Goal: Task Accomplishment & Management: Manage account settings

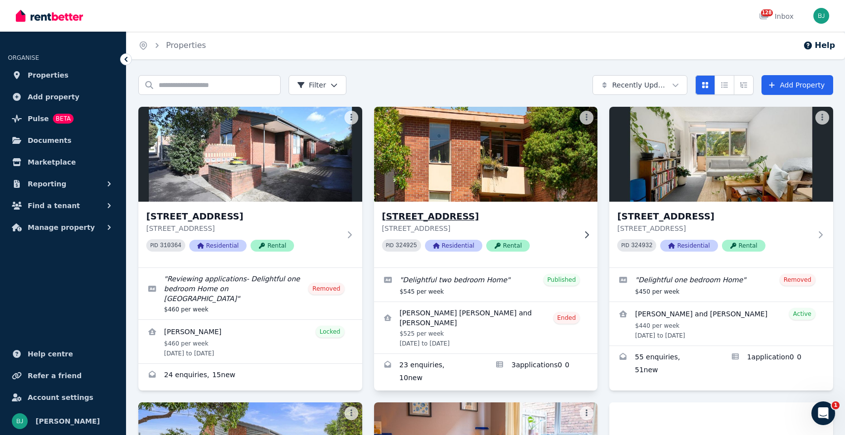
click at [462, 215] on h3 "[STREET_ADDRESS]" at bounding box center [479, 216] width 194 height 14
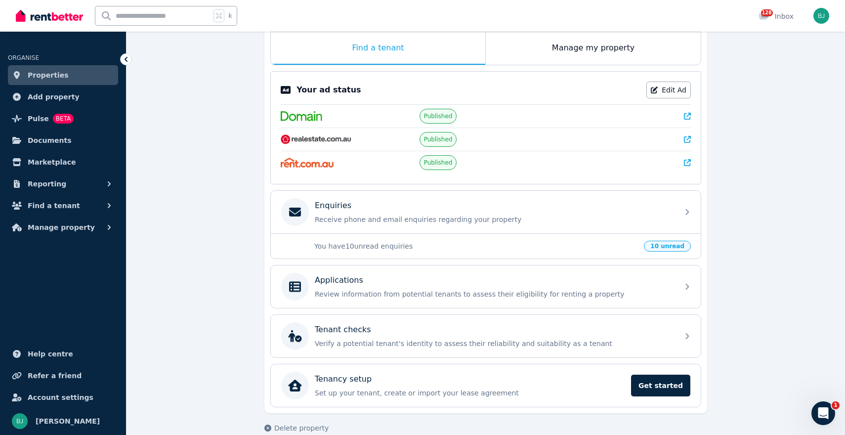
scroll to position [168, 0]
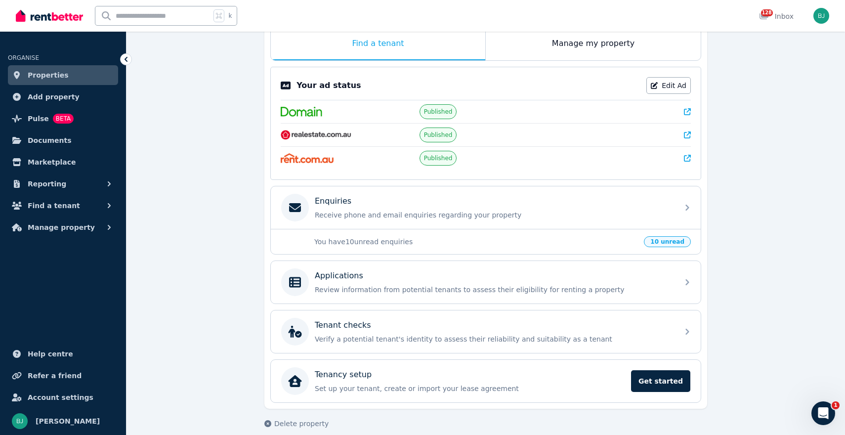
click at [459, 292] on p "Review information from potential tenants to assess their eligibility for renti…" at bounding box center [494, 290] width 358 height 10
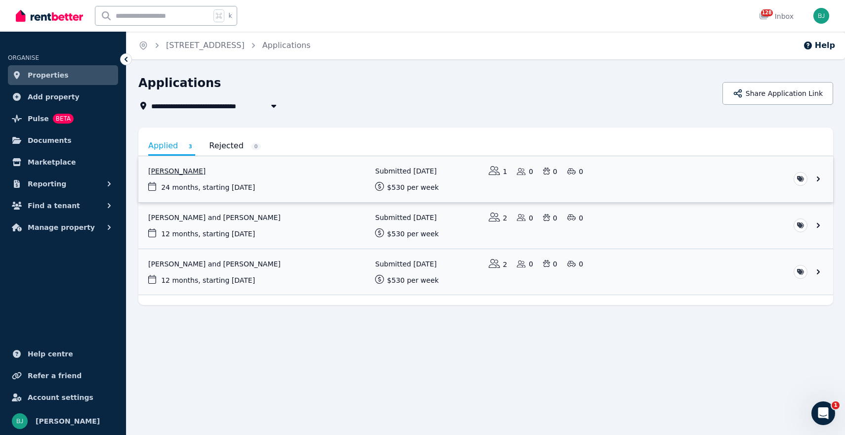
click at [230, 181] on link "View application: Romy Minko" at bounding box center [485, 179] width 695 height 46
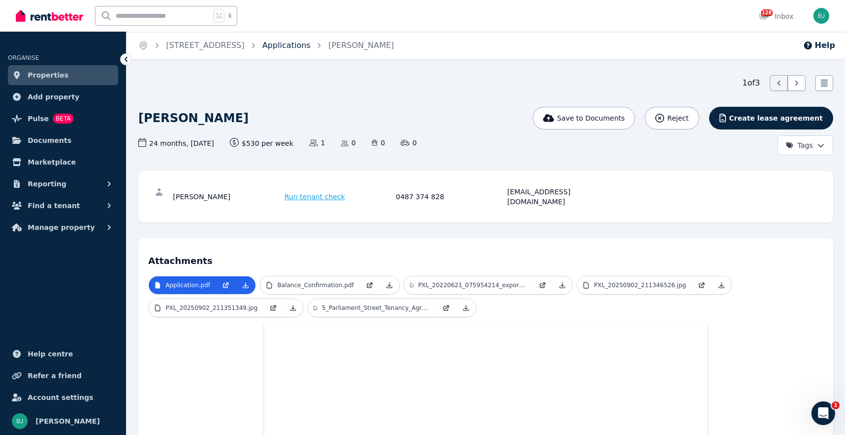
click at [311, 42] on link "Applications" at bounding box center [286, 45] width 48 height 9
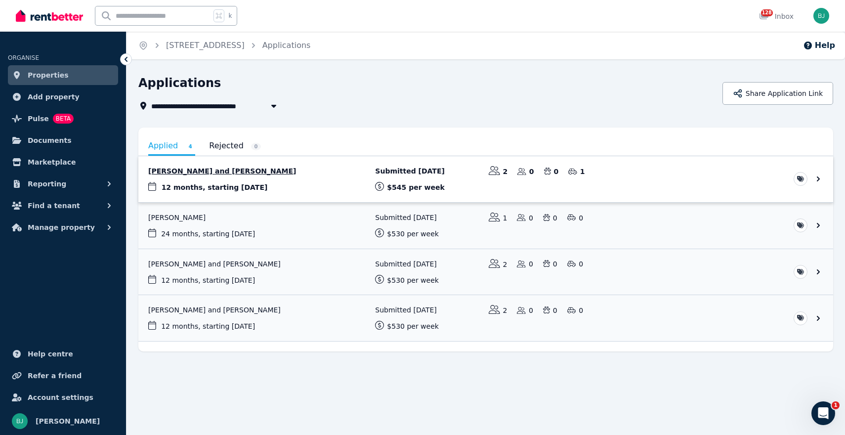
click at [230, 177] on link "View application: Stefanie Kyriss and Elijah Andrews" at bounding box center [485, 179] width 695 height 46
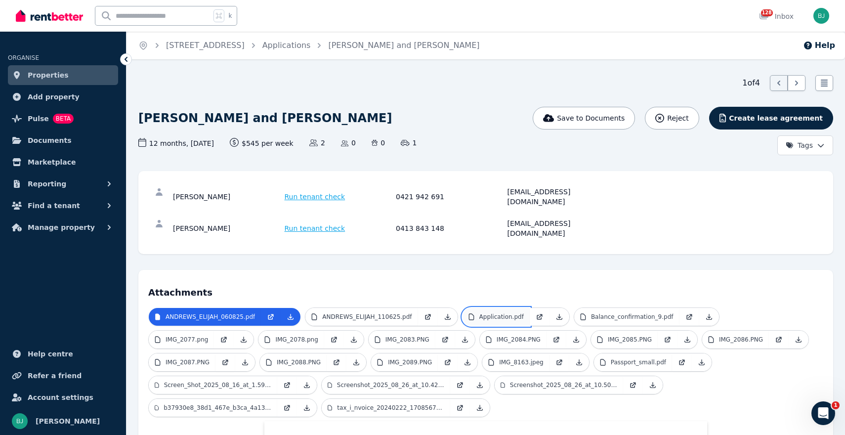
click at [497, 308] on link "Application.pdf" at bounding box center [495, 317] width 67 height 18
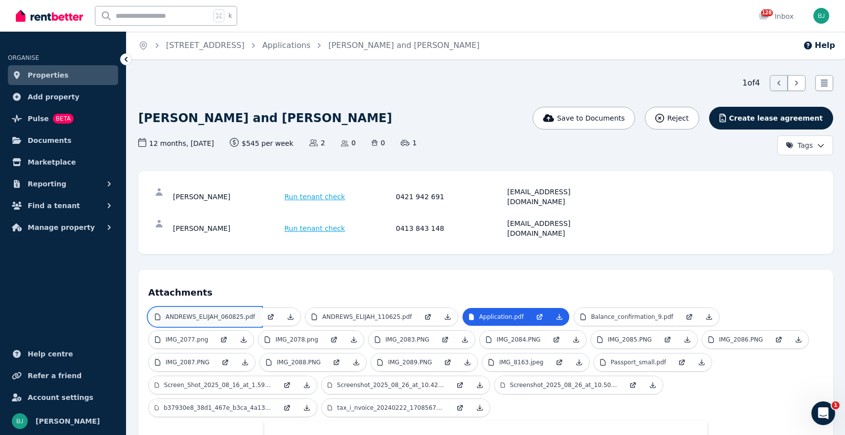
click at [219, 308] on link "ANDREWS_ELIJAH_060825.pdf" at bounding box center [205, 317] width 112 height 18
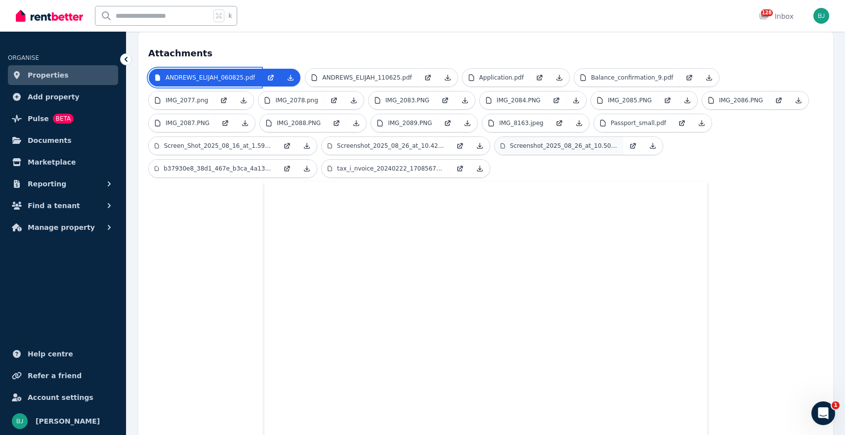
scroll to position [221, 0]
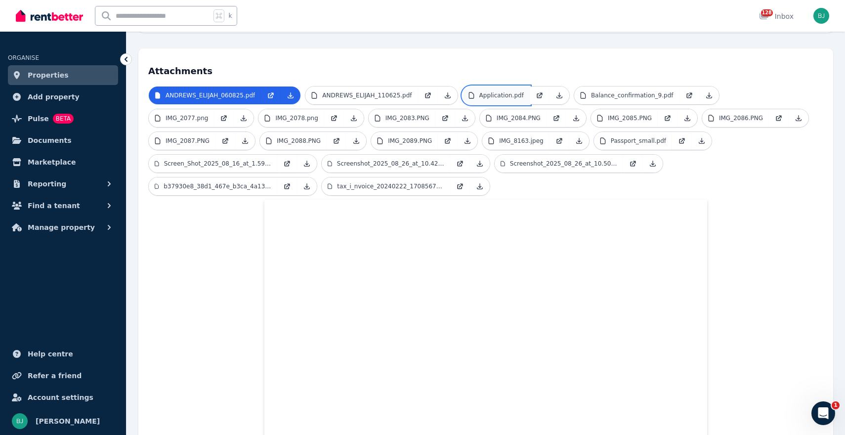
click at [512, 91] on p "Application.pdf" at bounding box center [501, 95] width 44 height 8
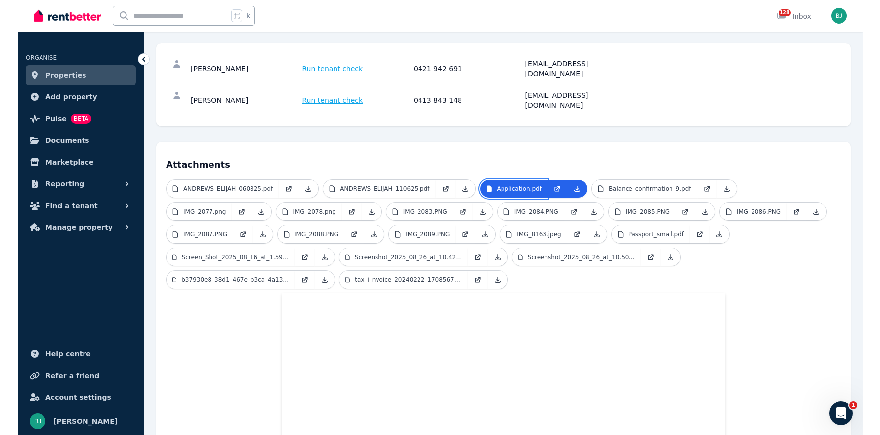
scroll to position [21, 0]
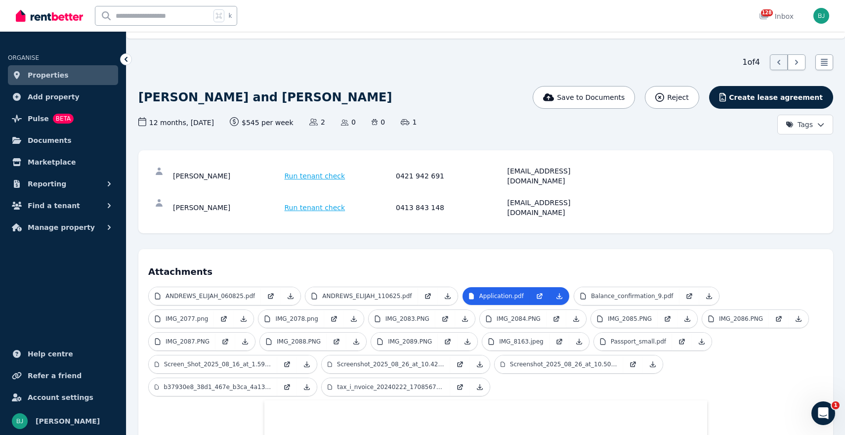
click at [458, 62] on div "1 of 4 List view" at bounding box center [485, 62] width 695 height 16
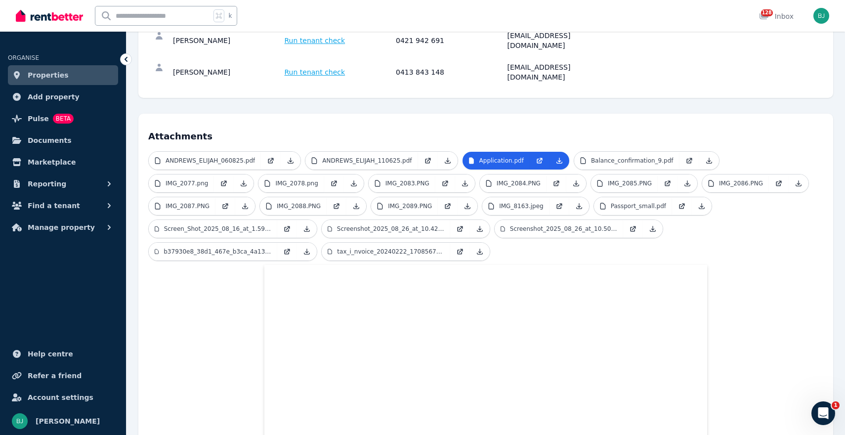
scroll to position [0, 0]
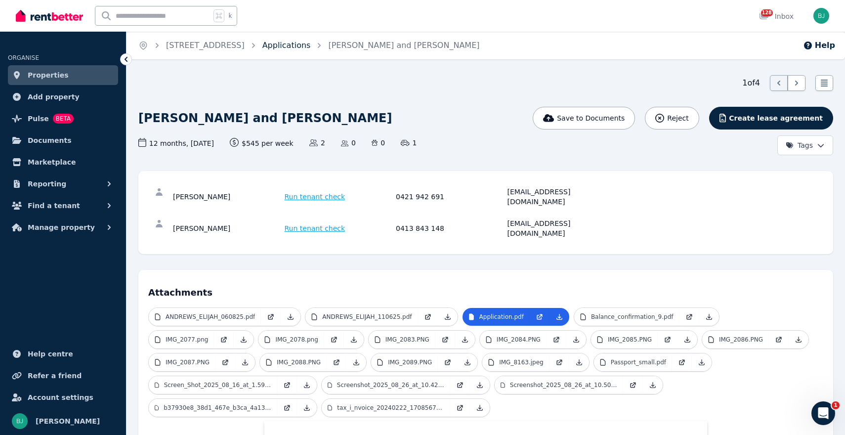
click at [311, 47] on link "Applications" at bounding box center [286, 45] width 48 height 9
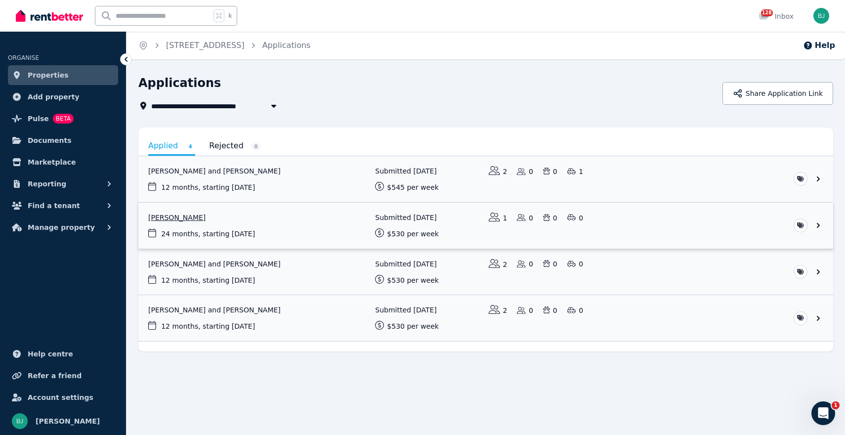
click at [180, 218] on link "View application: Romy Minko" at bounding box center [485, 226] width 695 height 46
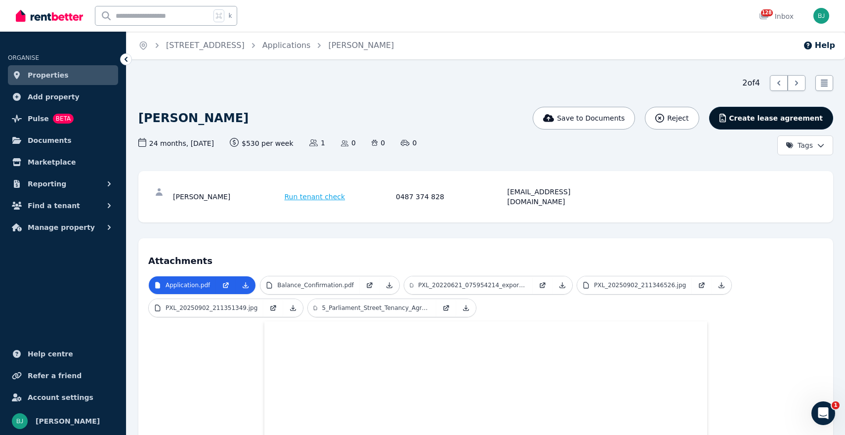
click at [753, 116] on span "Create lease agreement" at bounding box center [776, 118] width 94 height 10
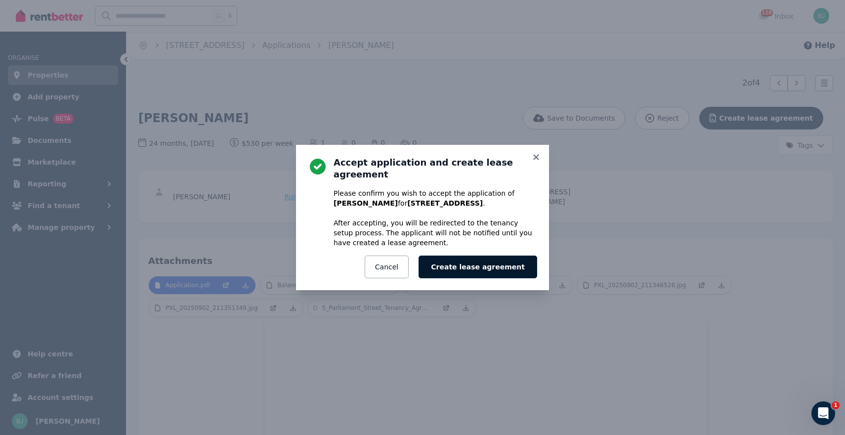
click at [470, 263] on button "Create lease agreement" at bounding box center [477, 266] width 119 height 23
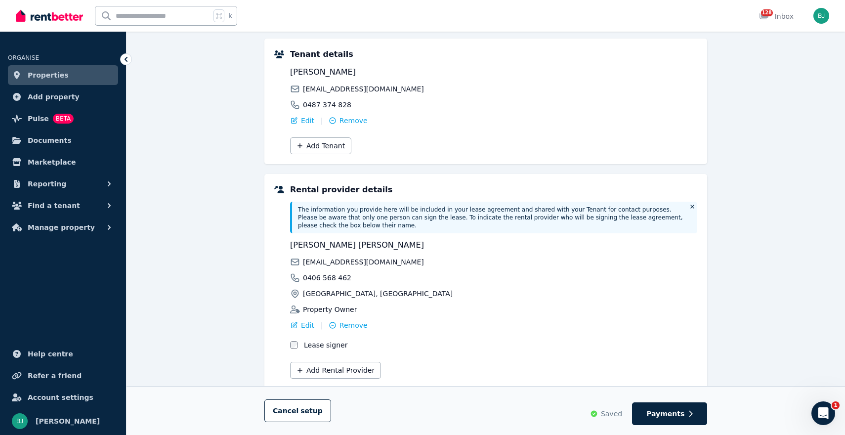
scroll to position [131, 0]
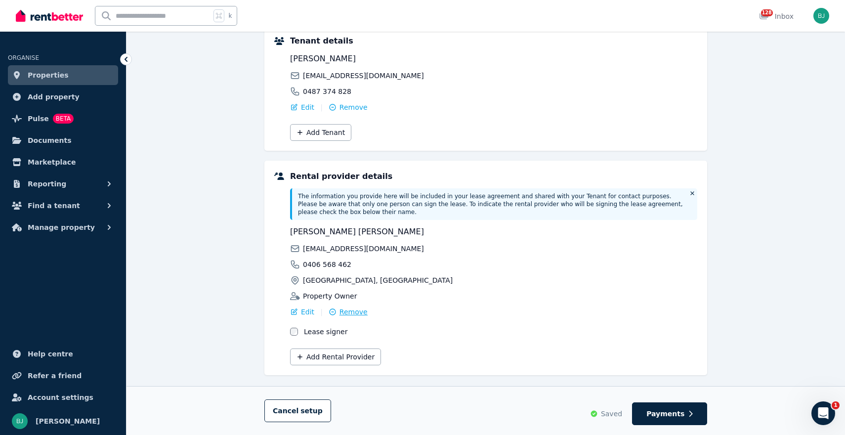
click at [350, 313] on span "Remove" at bounding box center [353, 312] width 28 height 10
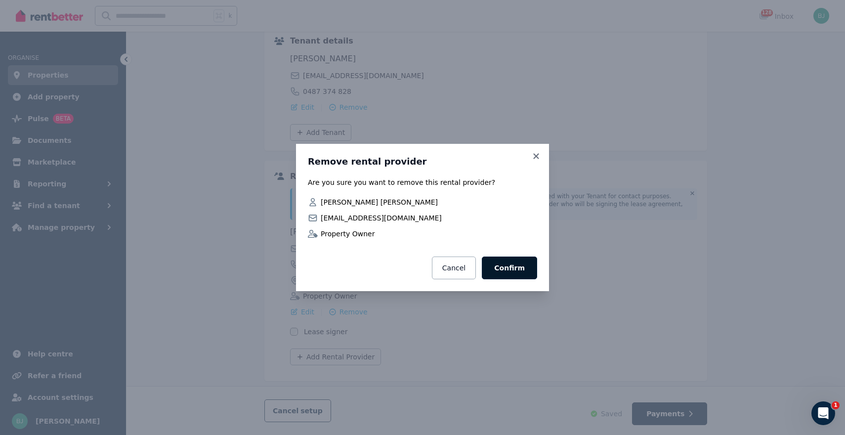
click at [512, 274] on button "Confirm" at bounding box center [509, 267] width 55 height 23
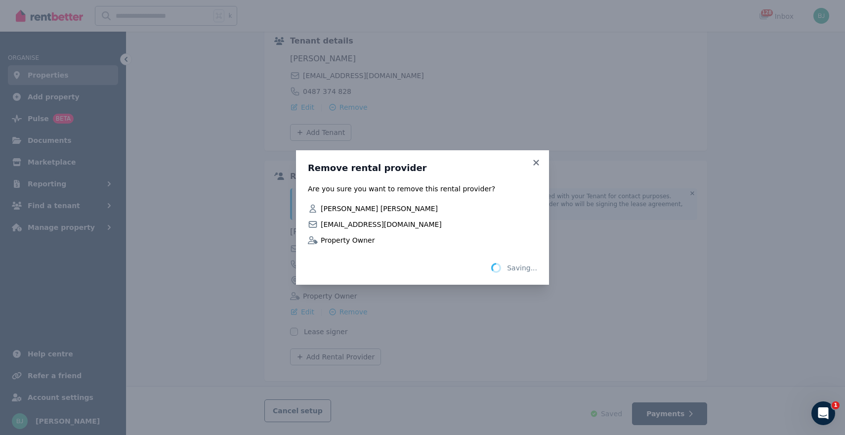
scroll to position [43, 0]
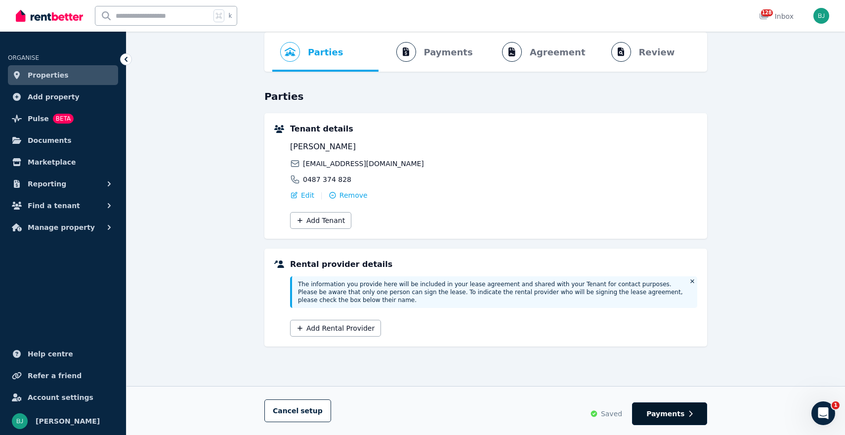
click at [674, 407] on button "Payments" at bounding box center [669, 413] width 75 height 23
select select "*******"
select select "**********"
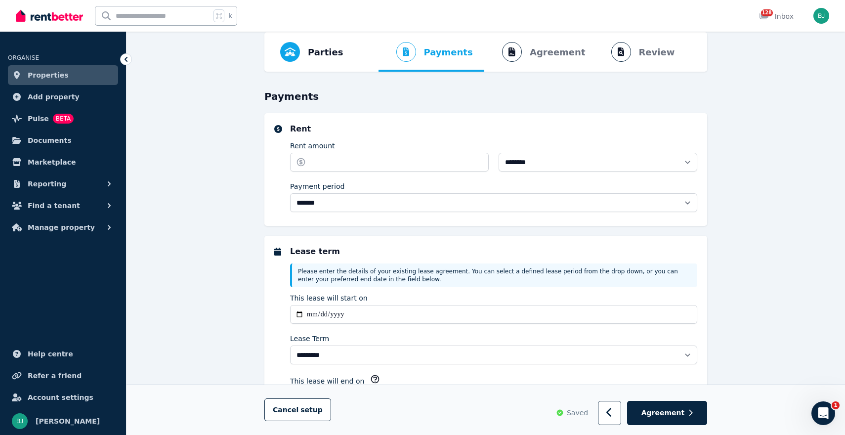
scroll to position [0, 0]
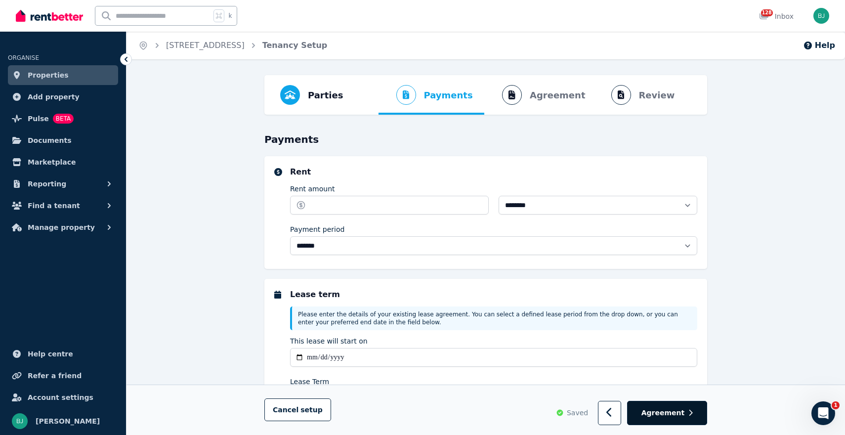
select select "**********"
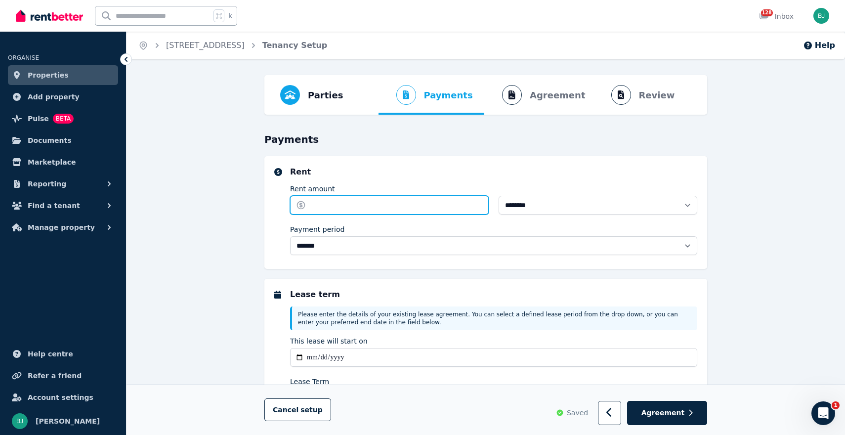
click at [464, 201] on input "Rent amount" at bounding box center [389, 205] width 199 height 19
type input "***"
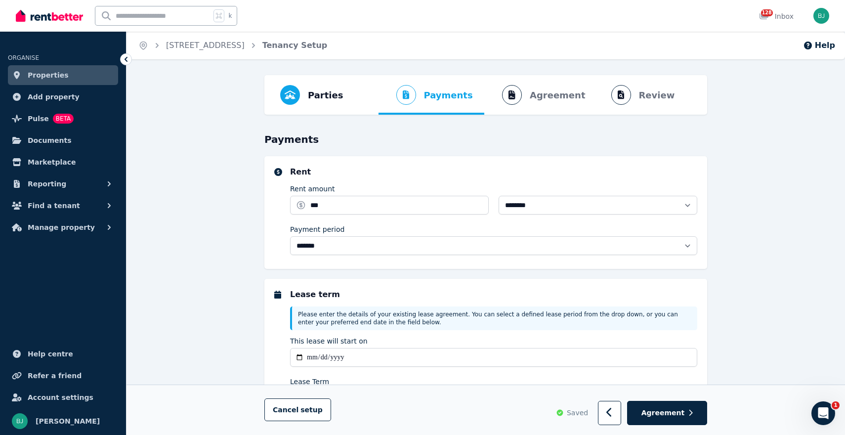
click at [478, 178] on div "**********" at bounding box center [493, 212] width 407 height 93
type input "**********"
type input "******"
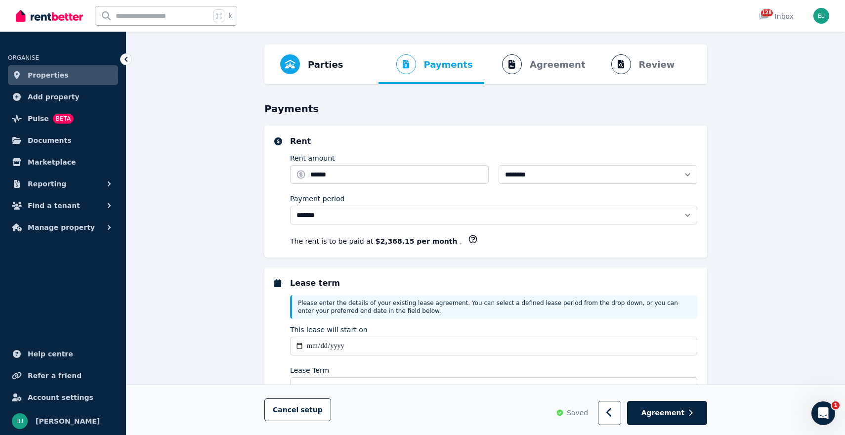
scroll to position [44, 0]
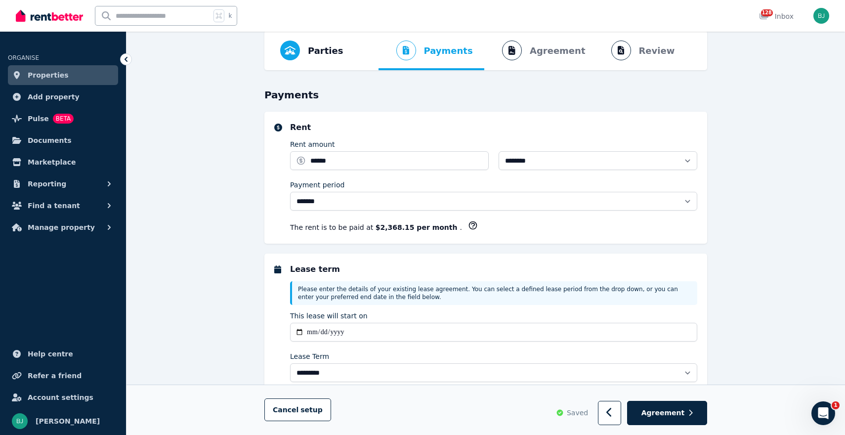
click at [468, 220] on icon "button" at bounding box center [473, 225] width 10 height 10
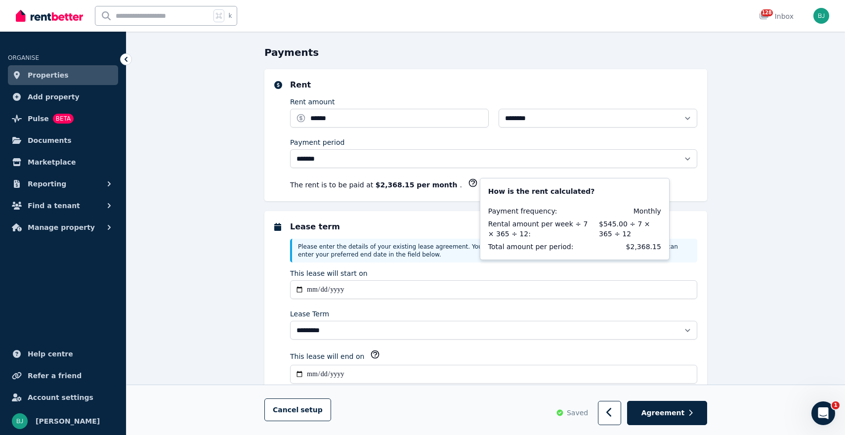
scroll to position [100, 0]
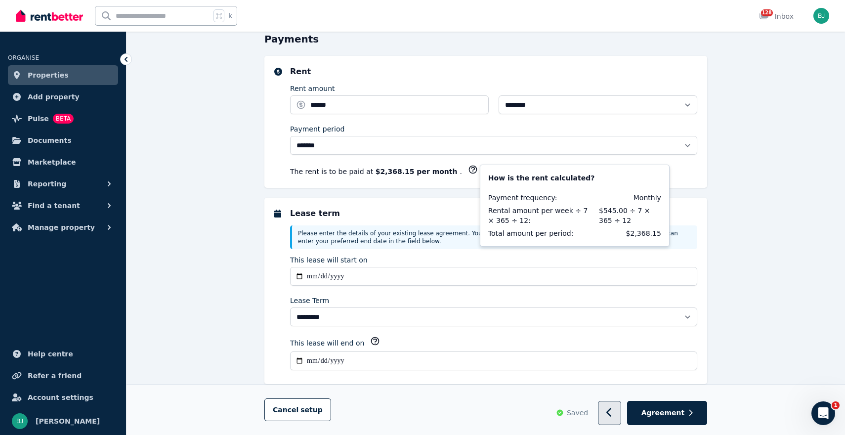
click at [612, 407] on button "button" at bounding box center [609, 413] width 23 height 24
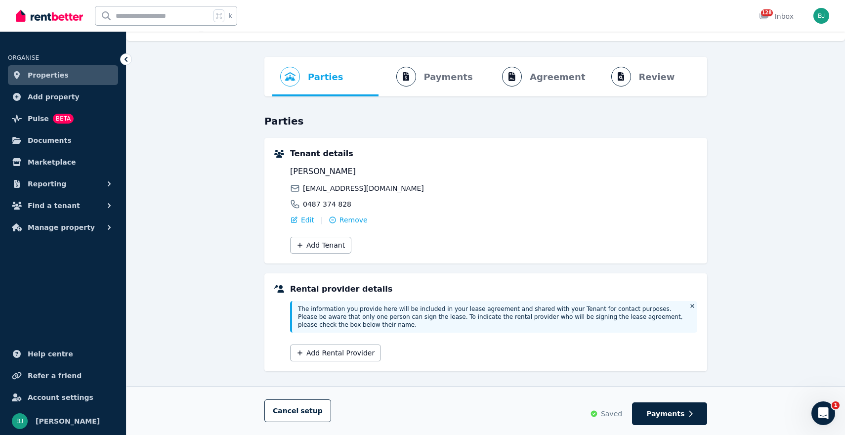
scroll to position [23, 0]
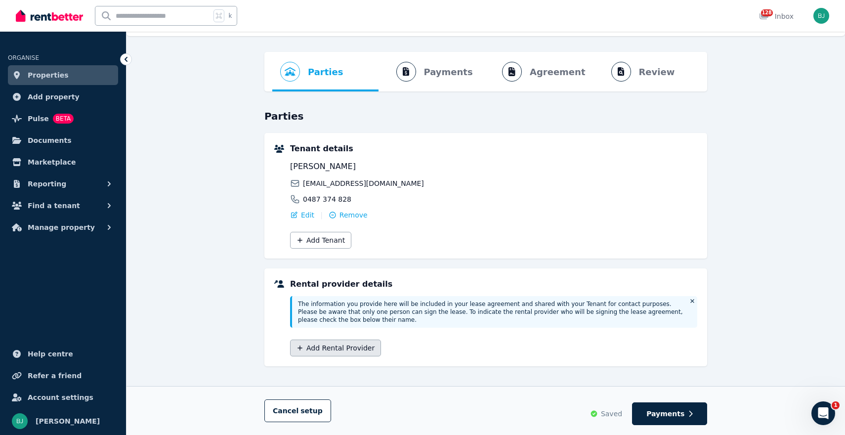
click at [341, 349] on button "Add Rental Provider" at bounding box center [335, 347] width 91 height 17
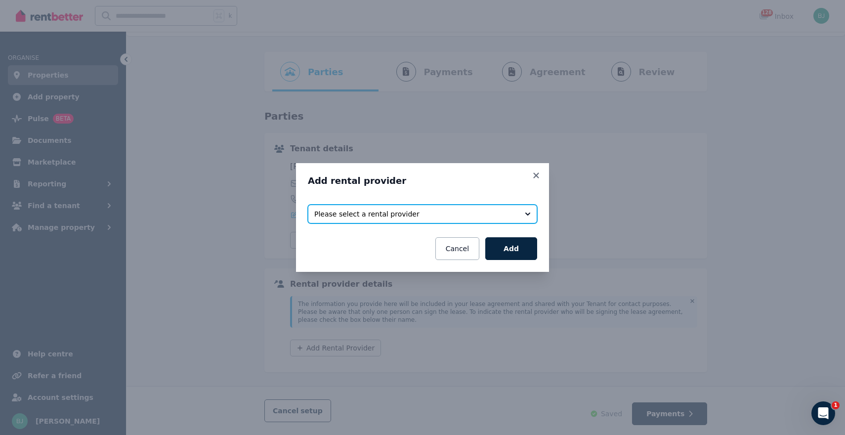
click at [454, 213] on span "Please select a rental provider" at bounding box center [415, 214] width 203 height 10
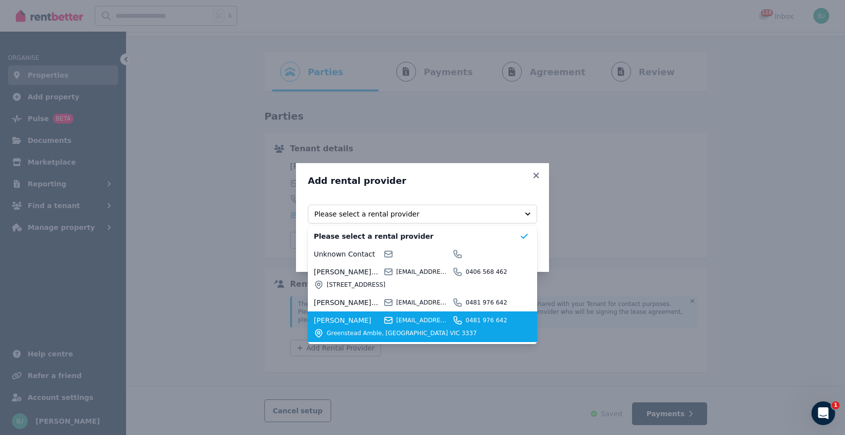
click at [362, 322] on span "[PERSON_NAME]" at bounding box center [347, 320] width 67 height 10
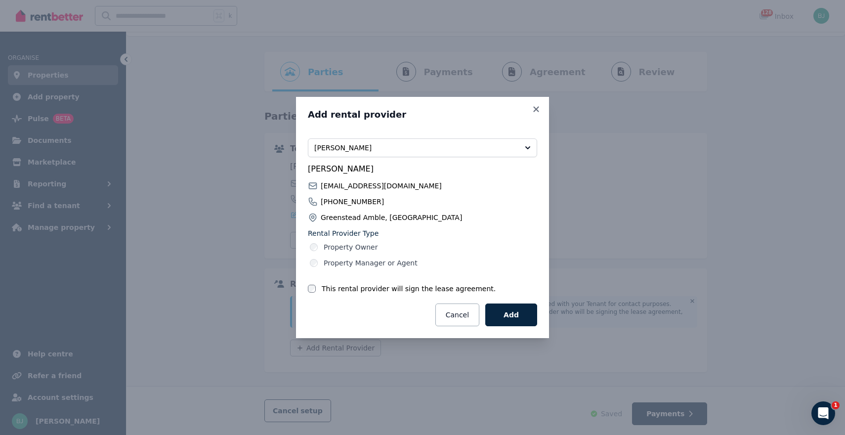
click at [386, 286] on label "This rental provider will sign the lease agreement." at bounding box center [409, 289] width 174 height 10
click at [524, 317] on button "Add" at bounding box center [511, 314] width 52 height 23
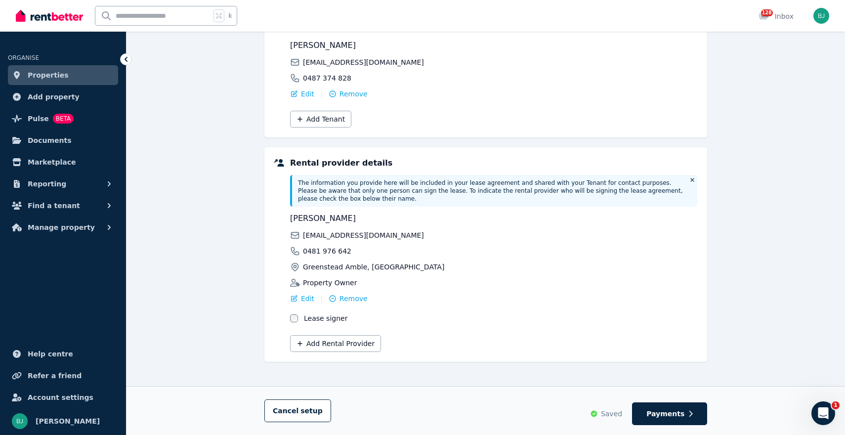
scroll to position [148, 0]
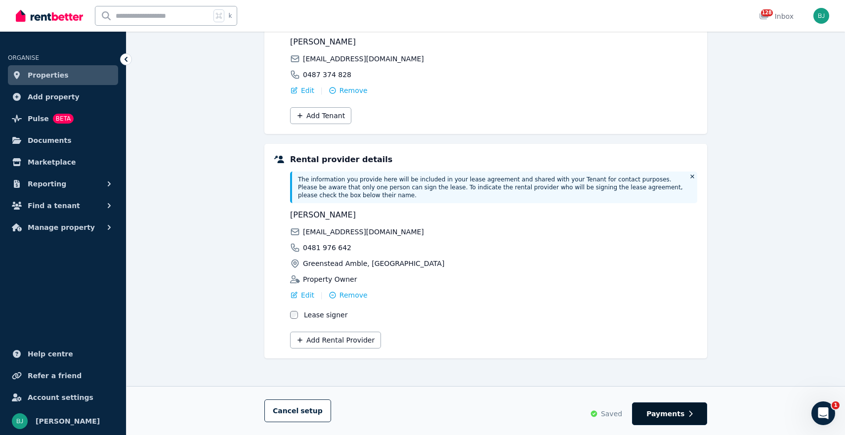
click at [679, 416] on span "Payments" at bounding box center [665, 414] width 38 height 10
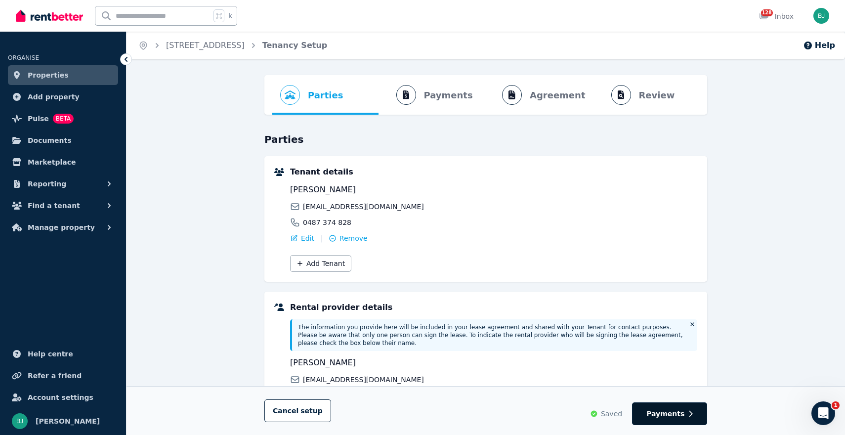
select select "*******"
select select "**********"
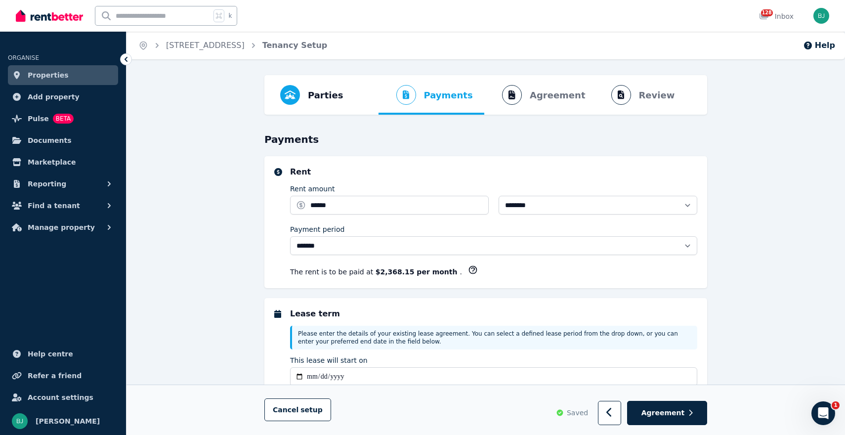
select select "**********"
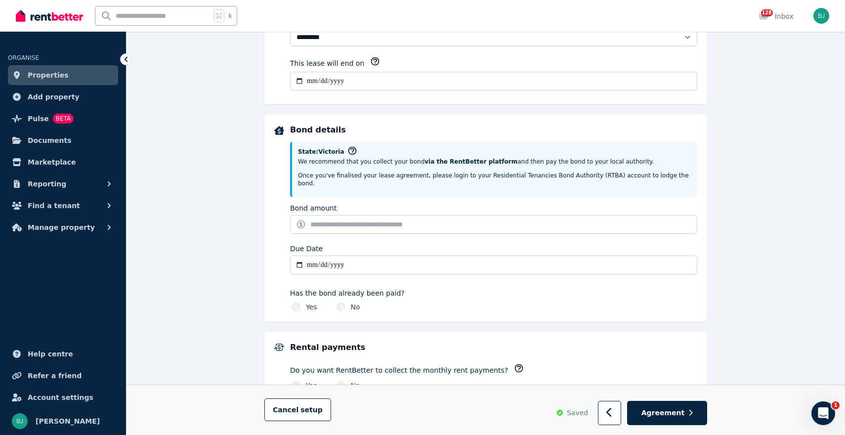
scroll to position [391, 0]
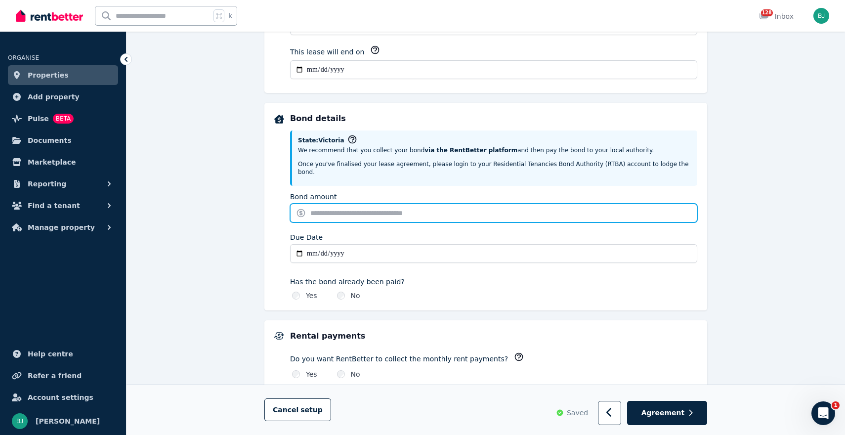
click at [382, 204] on input "Bond amount" at bounding box center [493, 213] width 407 height 19
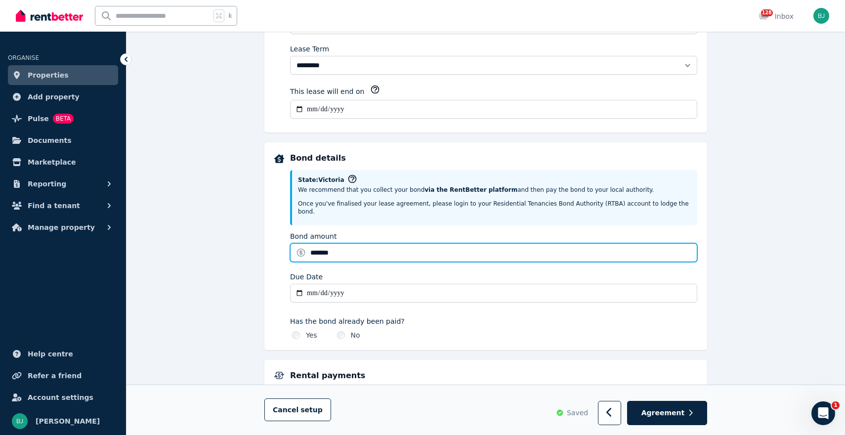
scroll to position [462, 0]
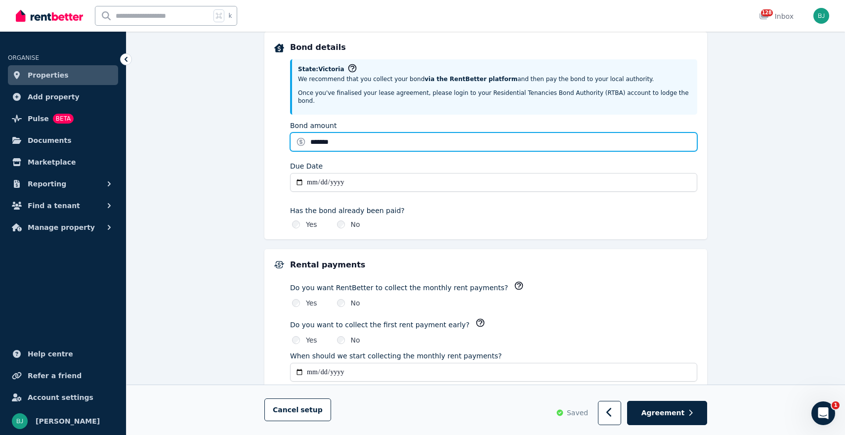
type input "*******"
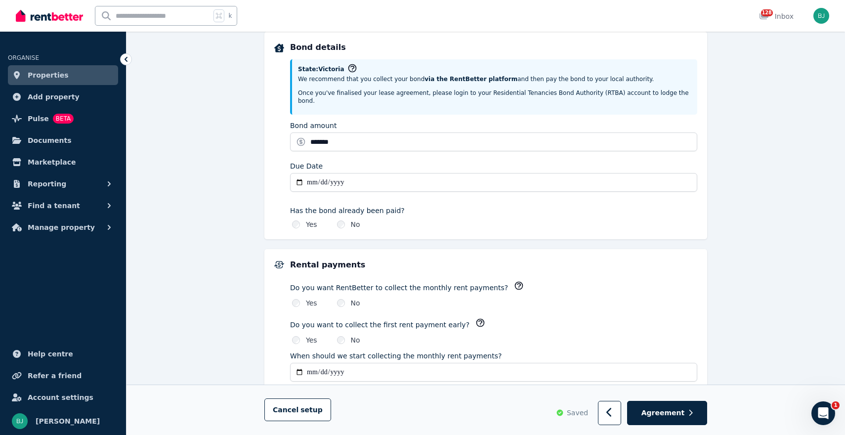
click at [298, 173] on input "Due Date" at bounding box center [493, 182] width 407 height 19
type input "**********"
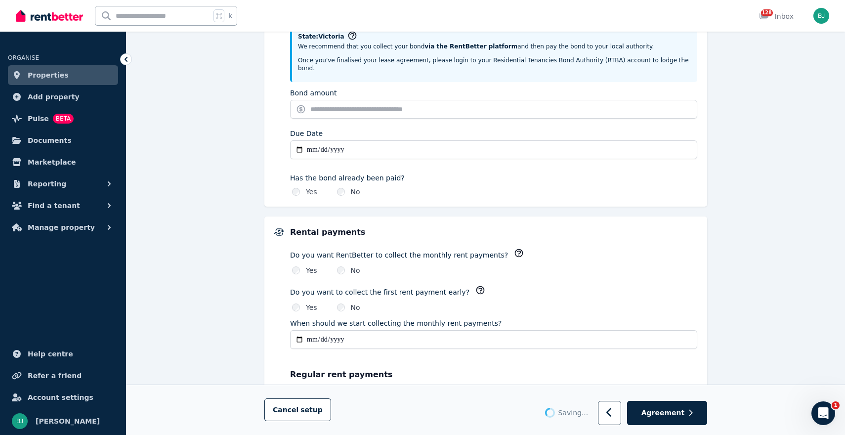
type input "*******"
type input "**********"
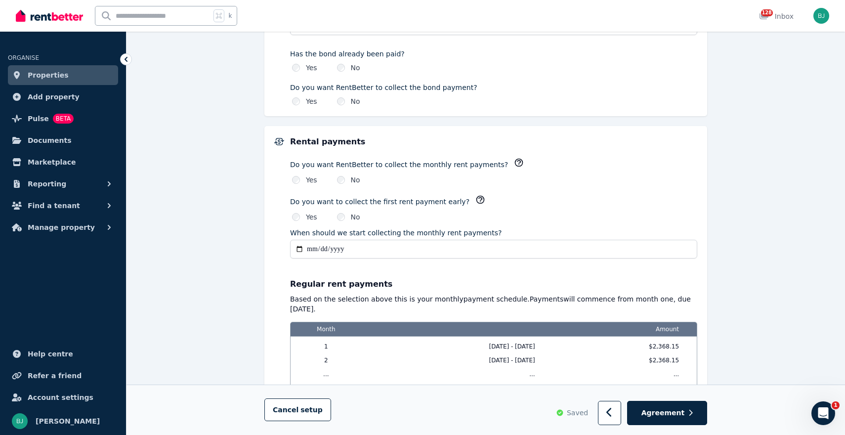
scroll to position [628, 0]
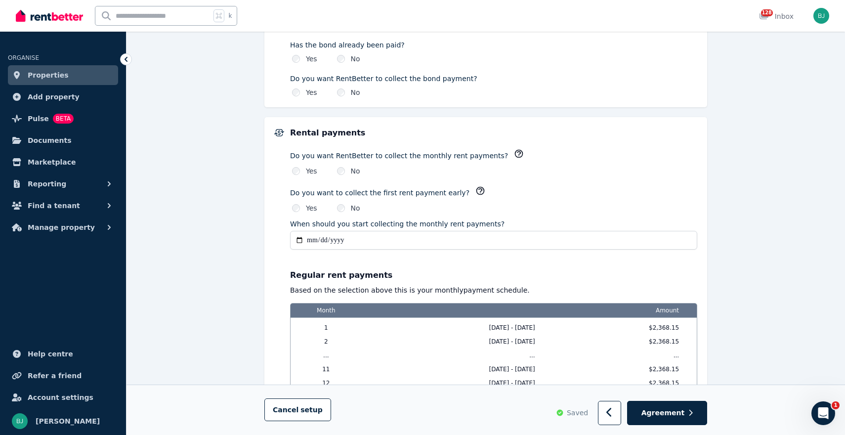
click at [300, 166] on div "Yes" at bounding box center [304, 171] width 25 height 10
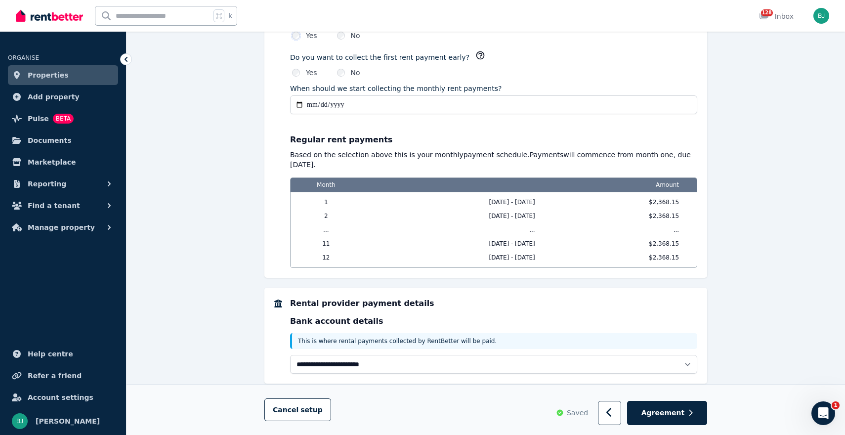
scroll to position [780, 0]
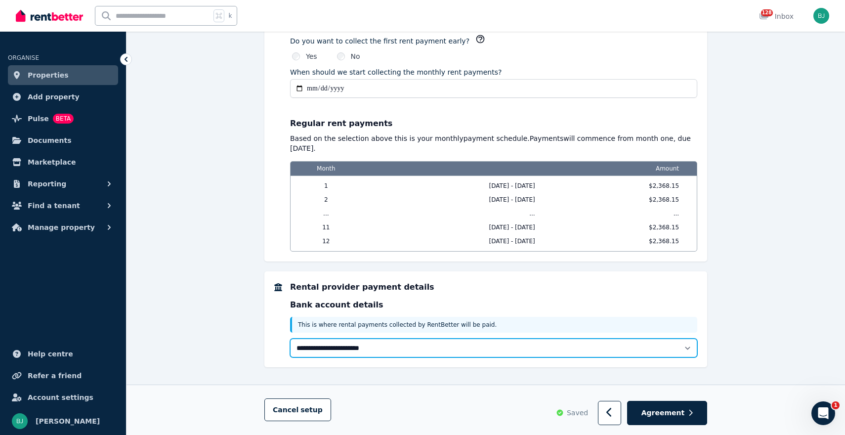
click at [504, 338] on select "**********" at bounding box center [493, 347] width 407 height 19
select select "**********"
click at [290, 338] on select "**********" at bounding box center [493, 347] width 407 height 19
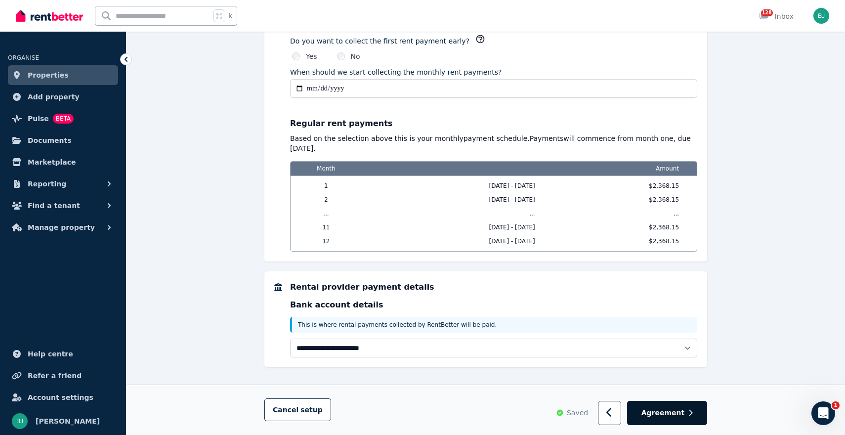
click at [685, 411] on button "Agreement" at bounding box center [667, 413] width 80 height 24
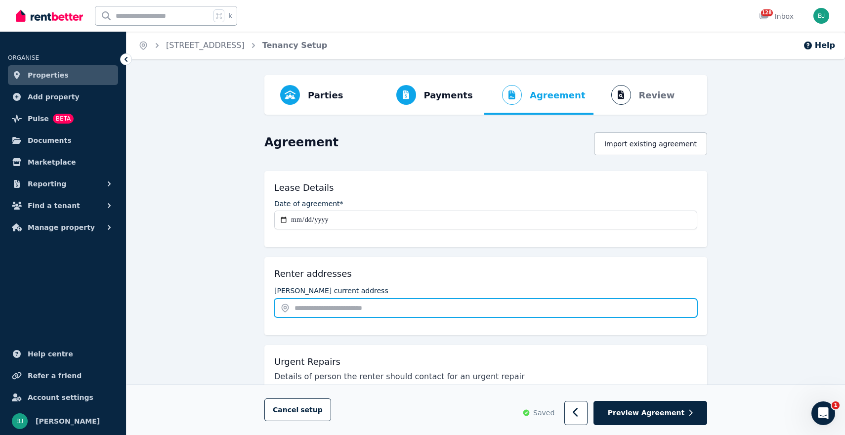
click at [346, 307] on input "text" at bounding box center [485, 307] width 423 height 19
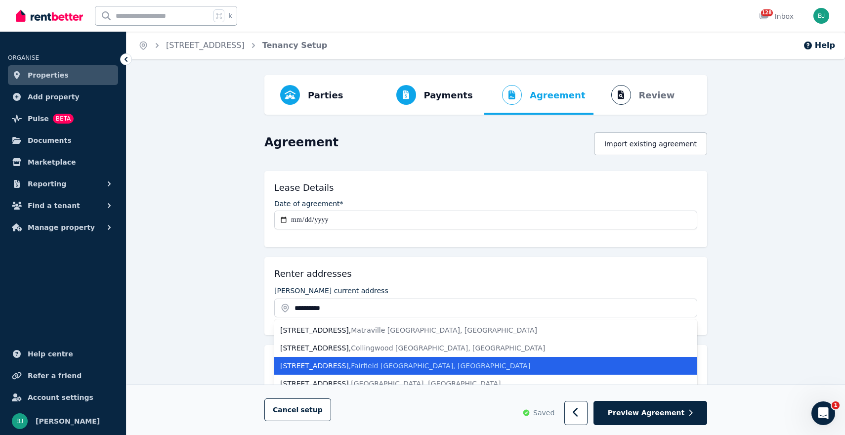
click at [351, 367] on span "Fairfield [GEOGRAPHIC_DATA], [GEOGRAPHIC_DATA]" at bounding box center [440, 366] width 179 height 8
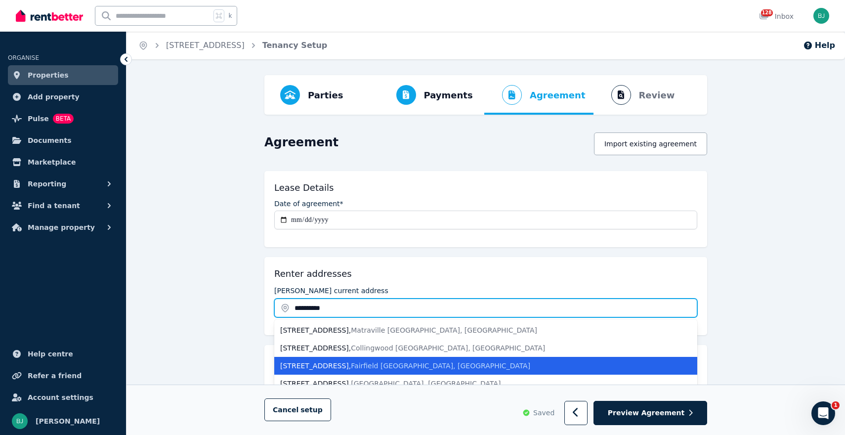
type input "**********"
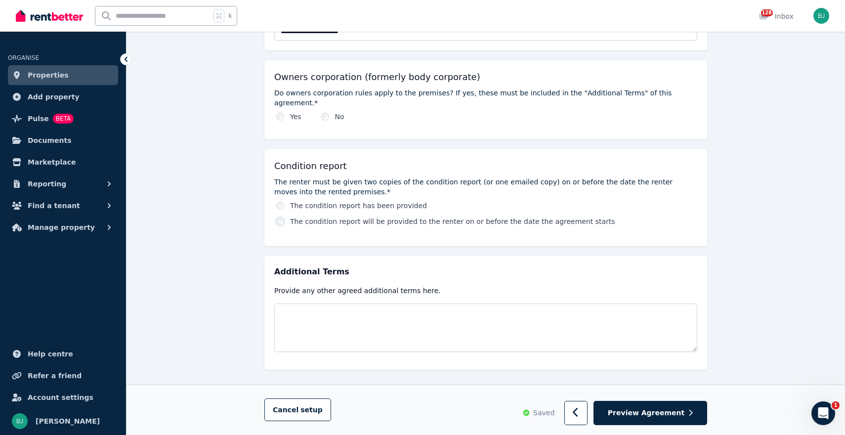
scroll to position [460, 0]
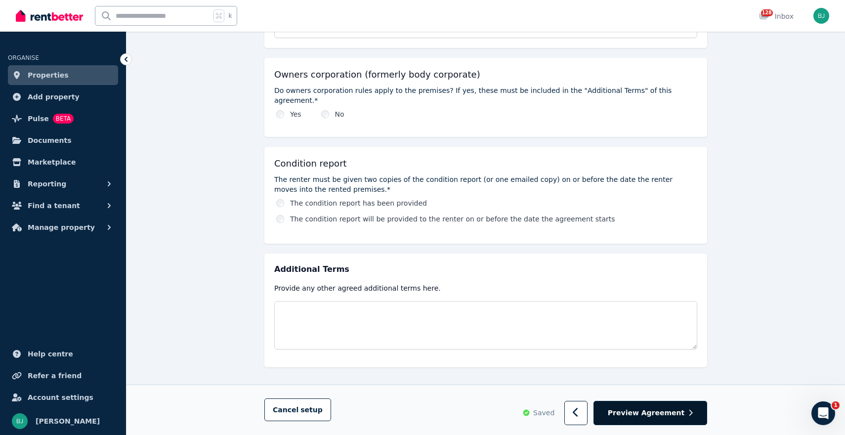
click at [648, 410] on span "Preview Agreement" at bounding box center [646, 413] width 77 height 10
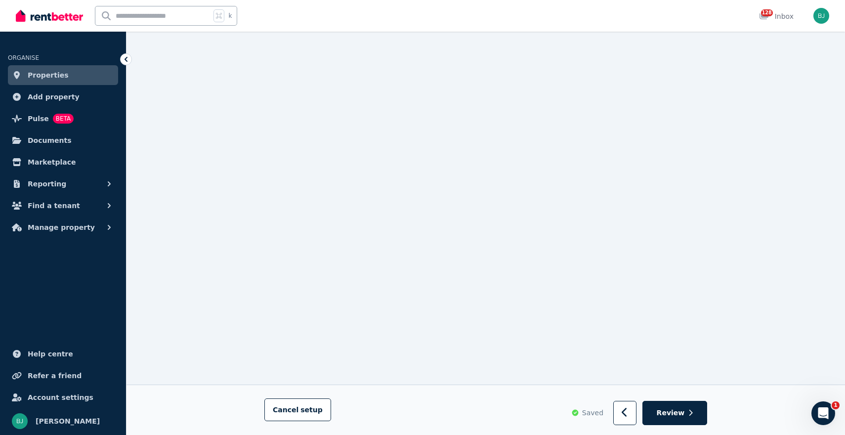
scroll to position [5508, 0]
click at [682, 414] on span "Review" at bounding box center [671, 413] width 28 height 10
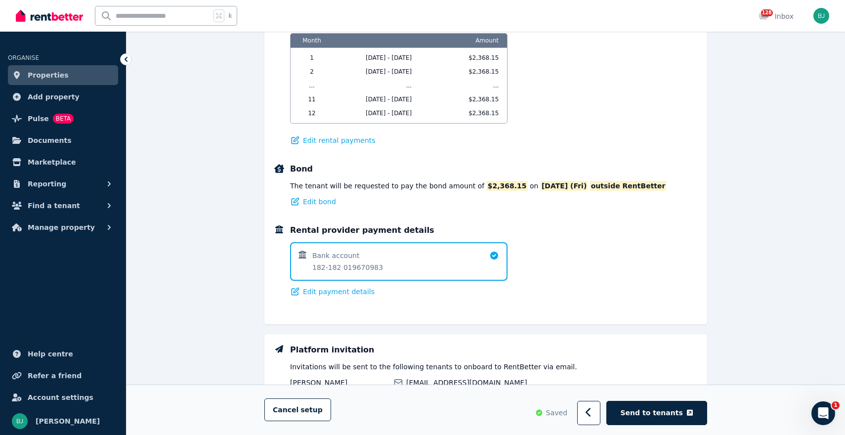
scroll to position [598, 0]
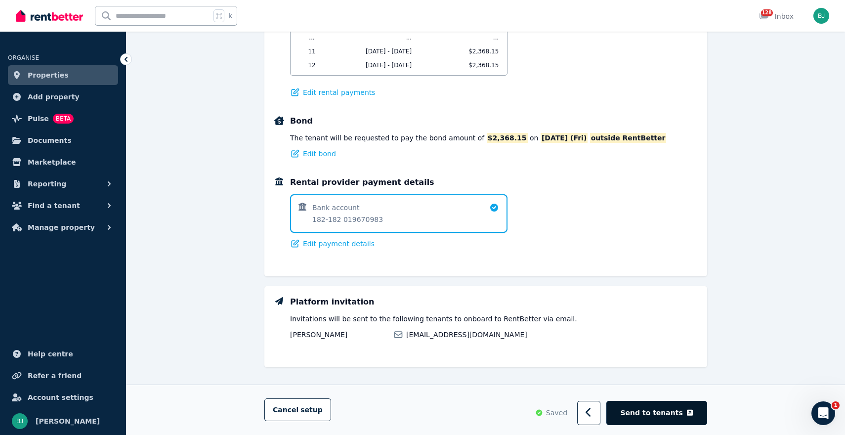
click at [656, 411] on span "Send to tenants" at bounding box center [652, 413] width 62 height 10
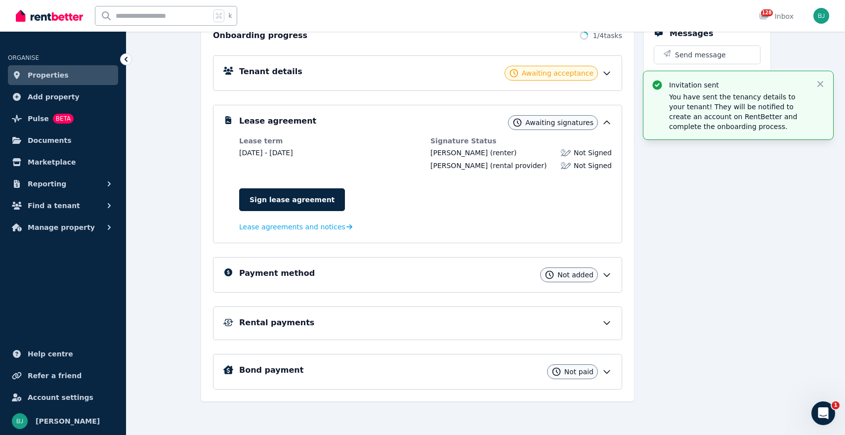
scroll to position [125, 0]
click at [309, 201] on link "Sign lease agreement" at bounding box center [292, 199] width 106 height 23
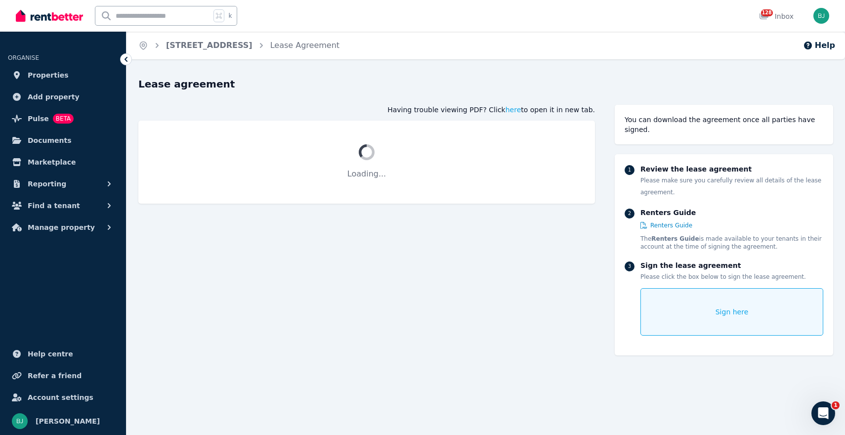
click at [712, 303] on div "Sign here" at bounding box center [731, 311] width 183 height 47
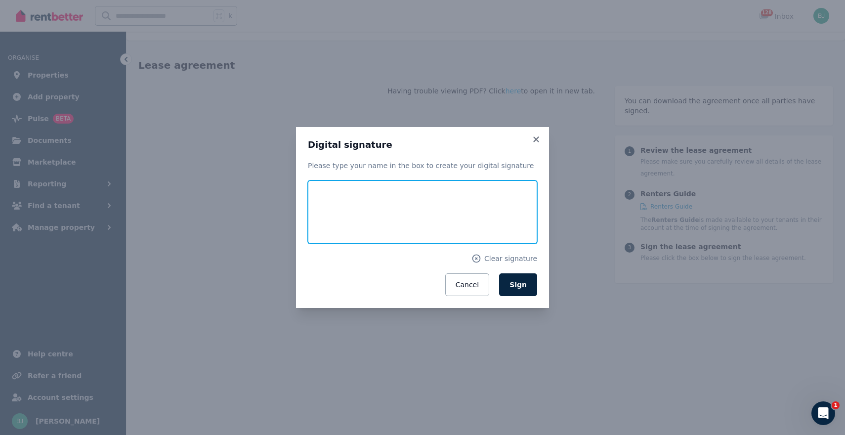
click at [364, 202] on input "text" at bounding box center [422, 211] width 229 height 63
type input "*******"
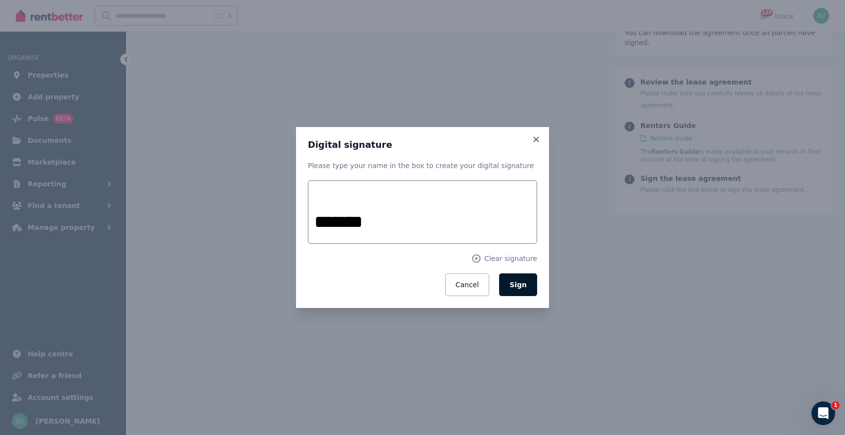
click at [526, 287] on span "Sign" at bounding box center [517, 285] width 17 height 8
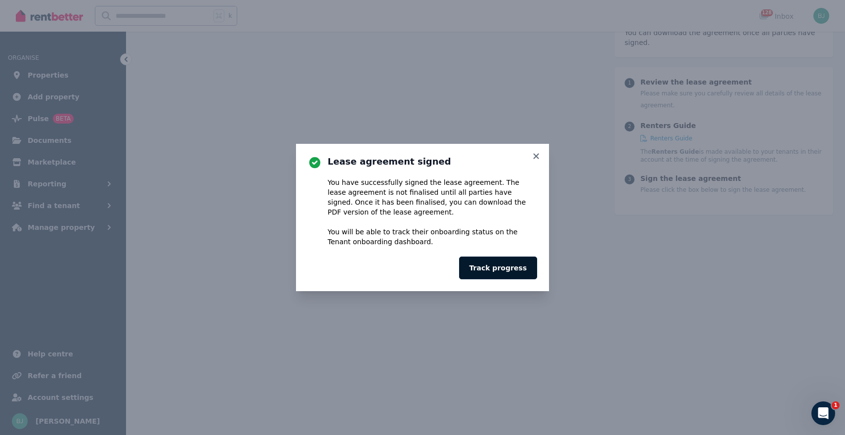
click at [512, 261] on button "Track progress" at bounding box center [498, 267] width 78 height 23
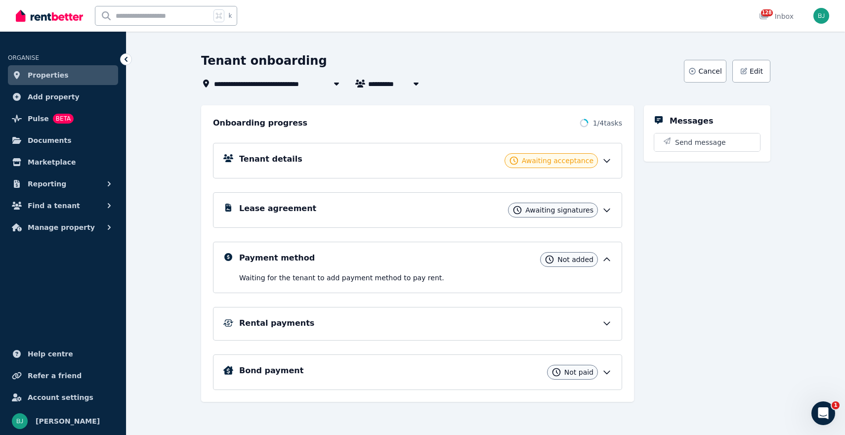
scroll to position [39, 0]
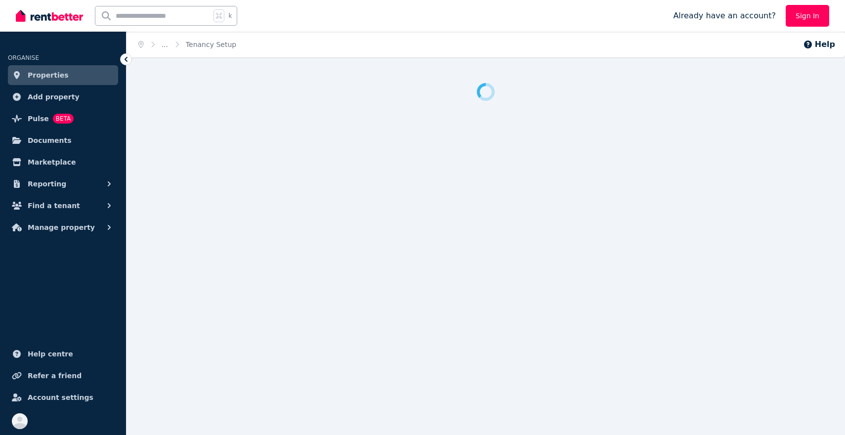
click at [25, 80] on link "Properties" at bounding box center [63, 75] width 110 height 20
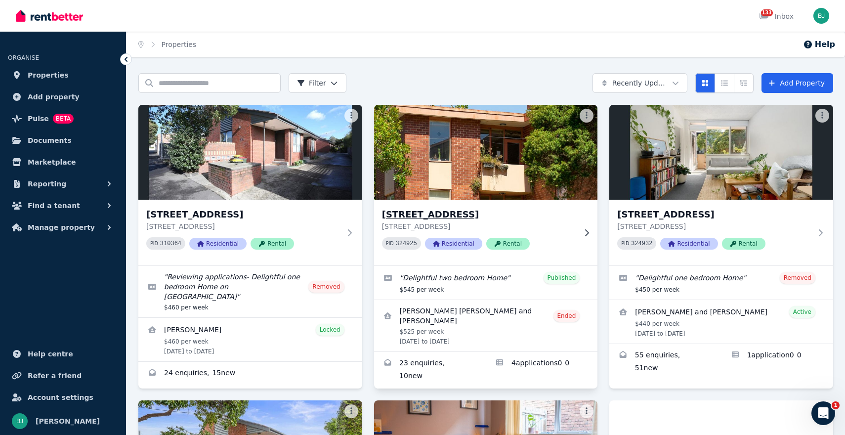
click at [570, 223] on p "[STREET_ADDRESS]" at bounding box center [479, 226] width 194 height 10
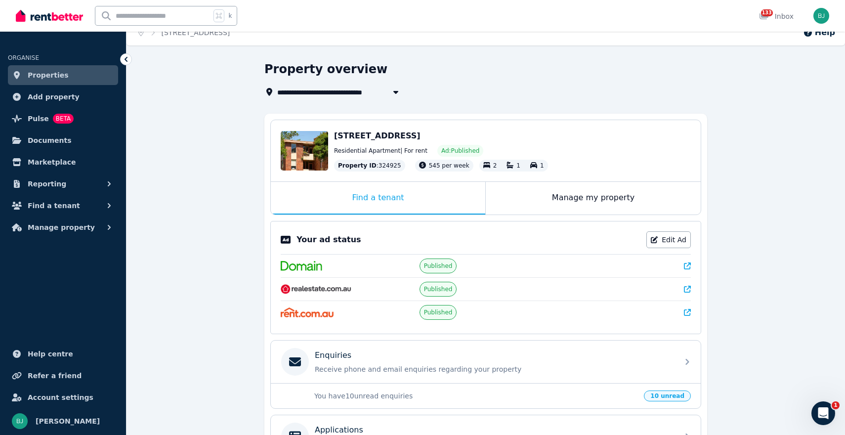
scroll to position [13, 0]
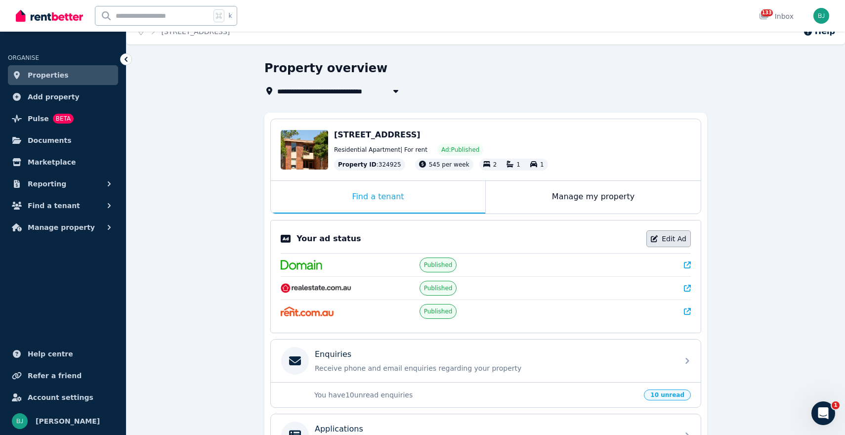
click at [667, 237] on link "Edit Ad" at bounding box center [668, 238] width 44 height 17
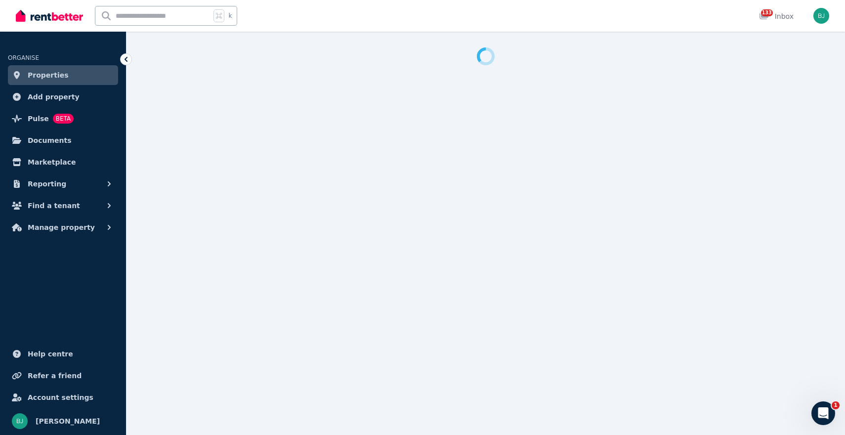
select select "**********"
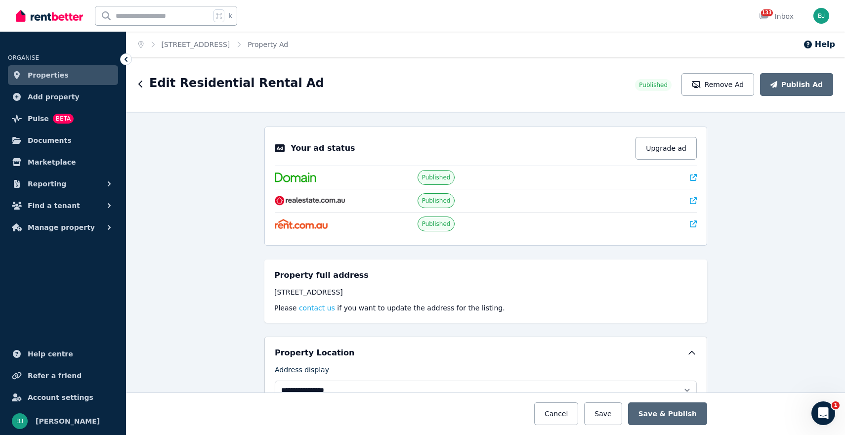
click at [245, 39] on ol "Home 5/282 Langridge Street, Abbotsford Property Ad" at bounding box center [212, 45] width 173 height 26
click at [230, 42] on link "[STREET_ADDRESS]" at bounding box center [196, 45] width 69 height 8
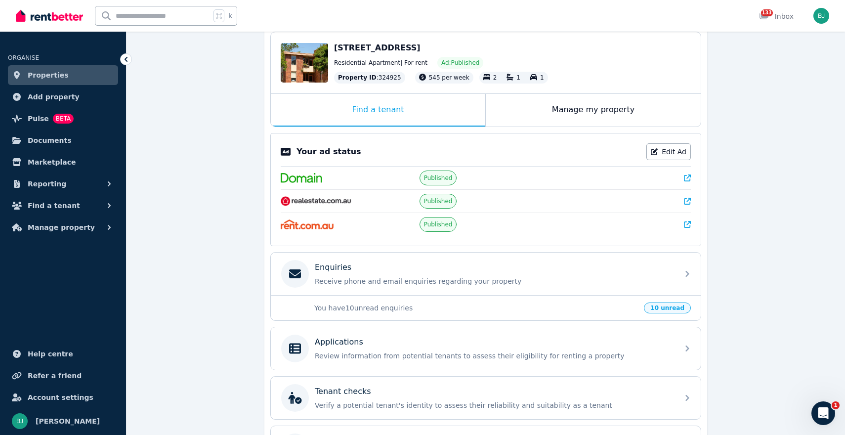
scroll to position [177, 0]
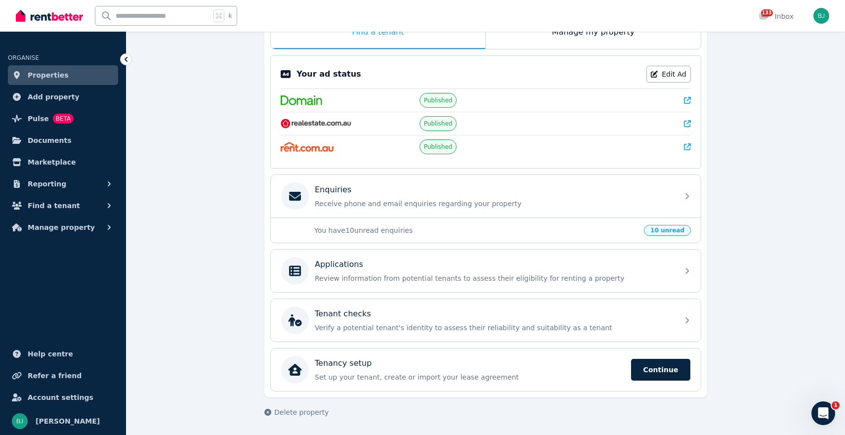
click at [595, 283] on p "Review information from potential tenants to assess their eligibility for renti…" at bounding box center [494, 278] width 358 height 10
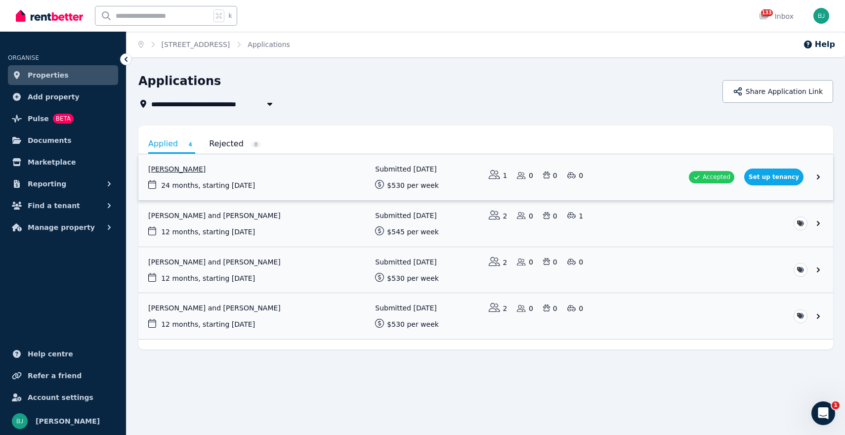
click at [188, 167] on link "View application: Romy Minko" at bounding box center [485, 177] width 695 height 46
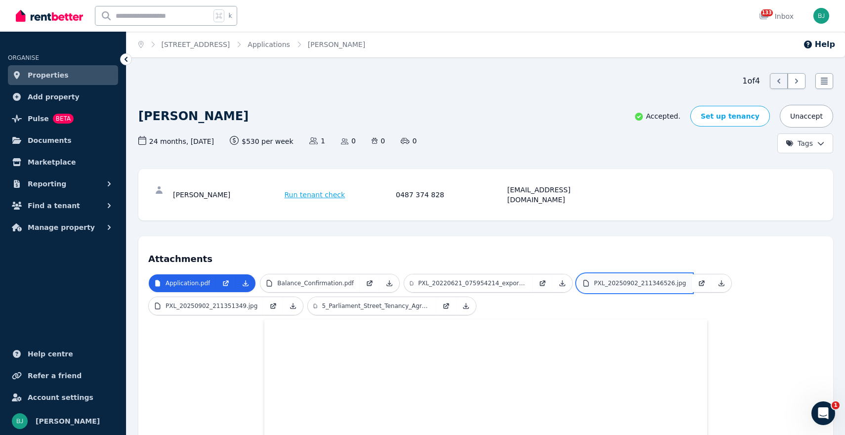
click at [623, 279] on p "PXL_20250902_211346526.jpg" at bounding box center [640, 283] width 92 height 8
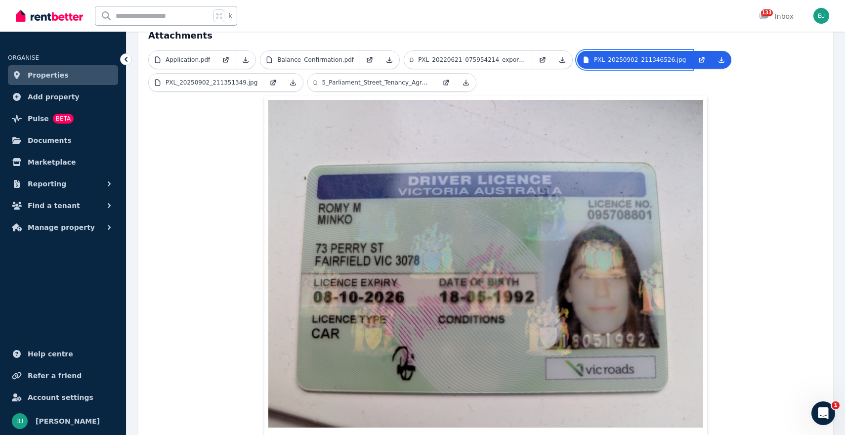
scroll to position [225, 0]
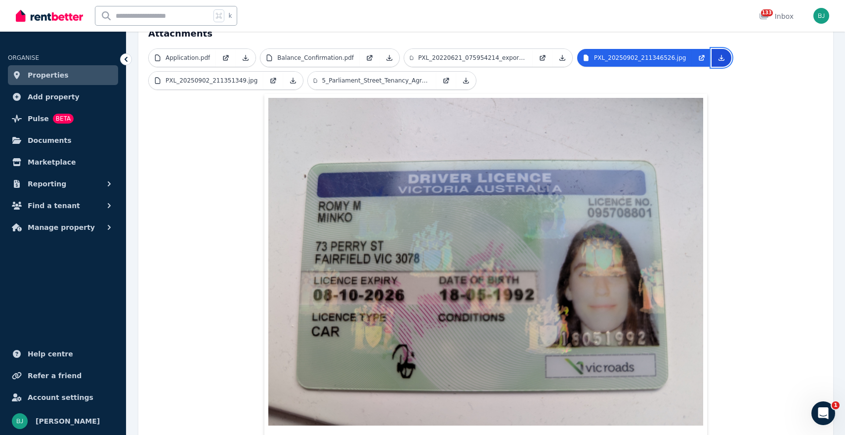
click at [717, 54] on icon at bounding box center [721, 58] width 8 height 8
click at [452, 54] on p "PXL_20220621_075954214_exported_1756962811438.jpg" at bounding box center [472, 58] width 109 height 8
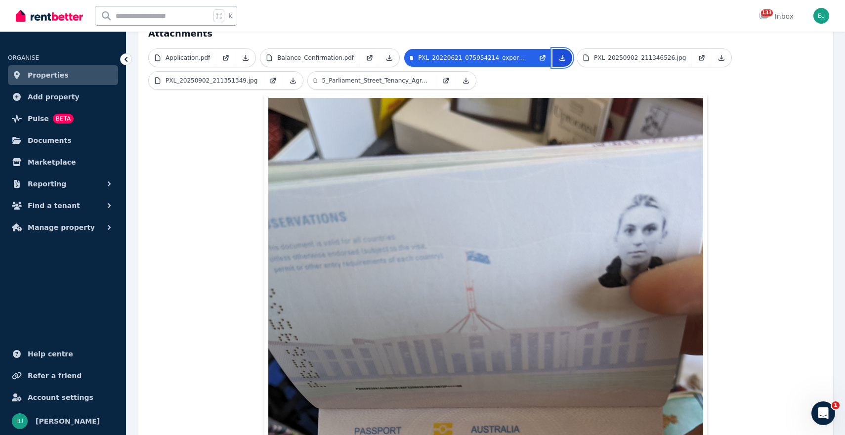
click at [558, 54] on icon at bounding box center [562, 58] width 8 height 8
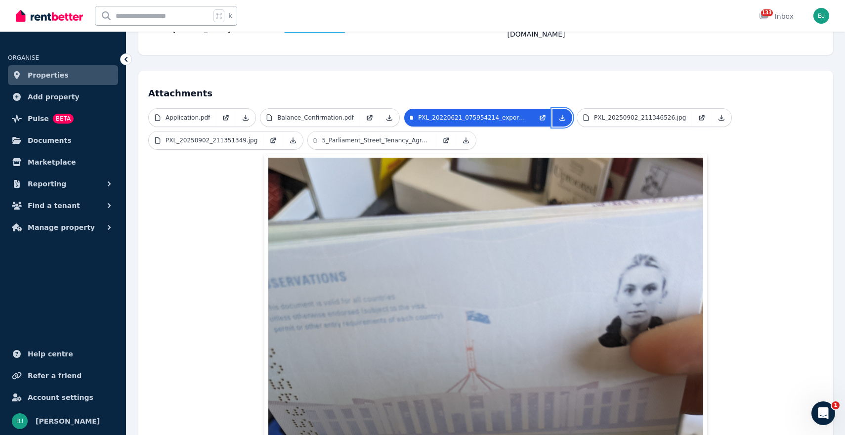
scroll to position [169, 0]
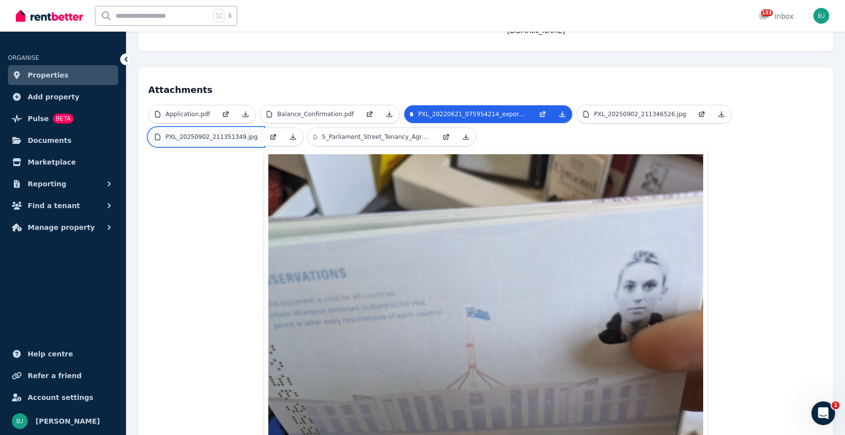
click at [194, 133] on p "PXL_20250902_211351349.jpg" at bounding box center [212, 137] width 92 height 8
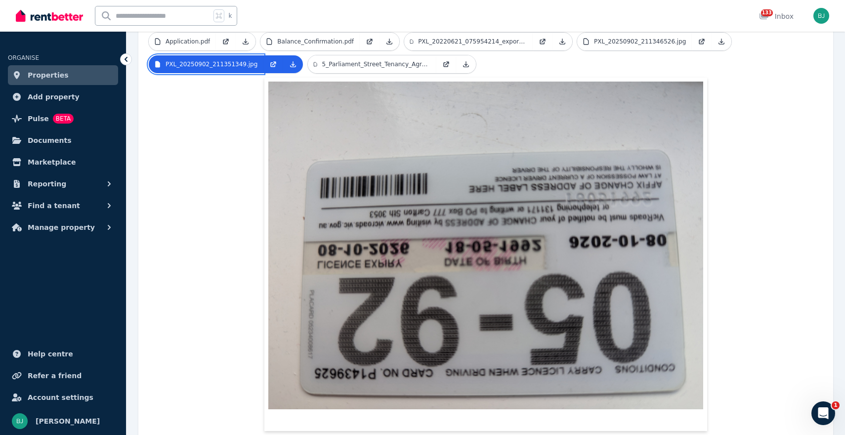
scroll to position [245, 0]
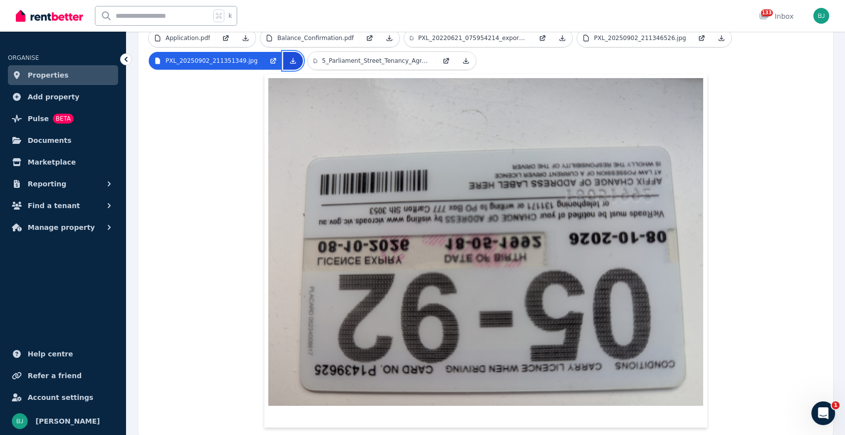
click at [289, 57] on icon at bounding box center [293, 61] width 8 height 8
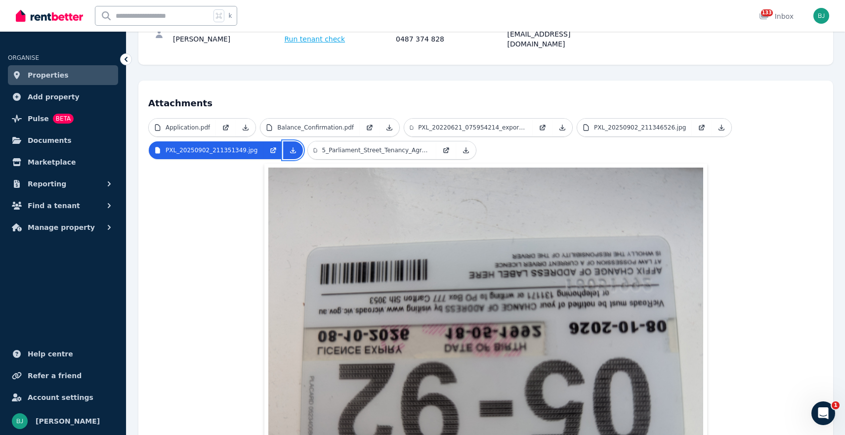
scroll to position [169, 0]
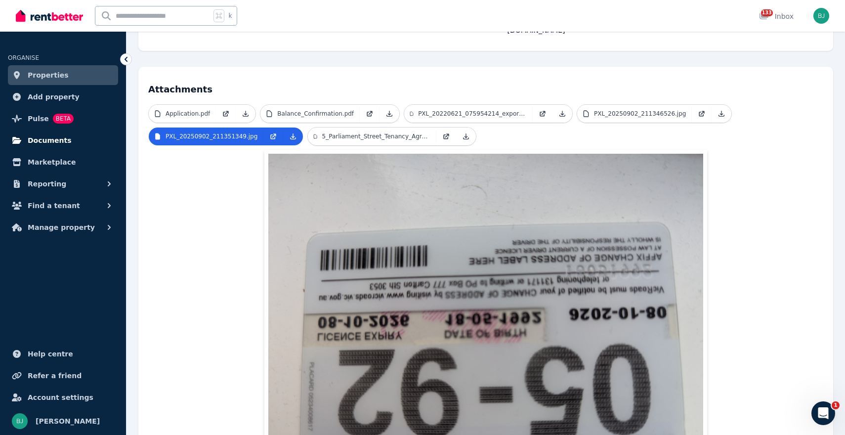
click at [51, 137] on span "Documents" at bounding box center [50, 140] width 44 height 12
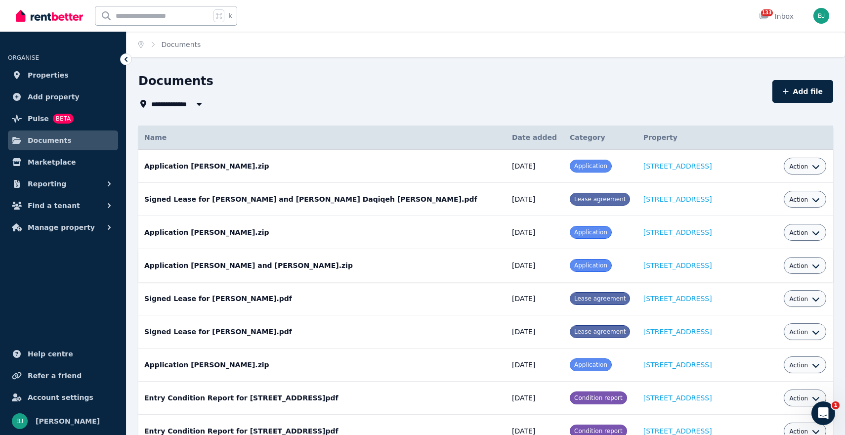
click at [812, 264] on icon "button" at bounding box center [816, 266] width 8 height 8
click at [756, 339] on link "Delete" at bounding box center [774, 342] width 95 height 18
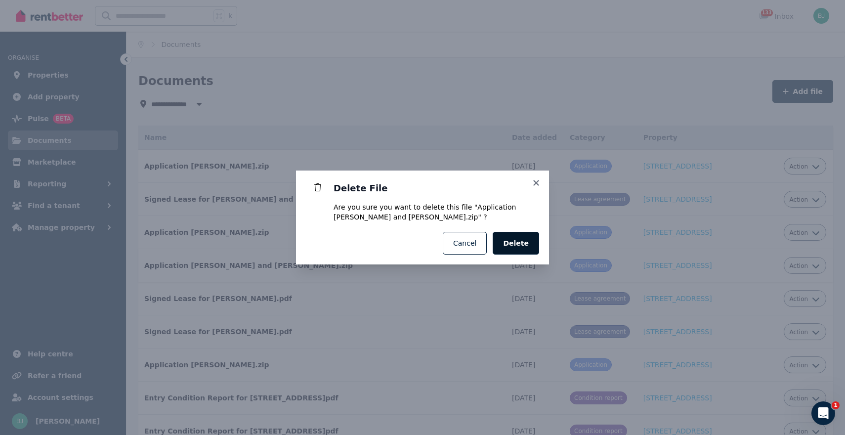
click at [516, 243] on span "Delete" at bounding box center [516, 243] width 26 height 10
